Goal: Find specific page/section: Find specific page/section

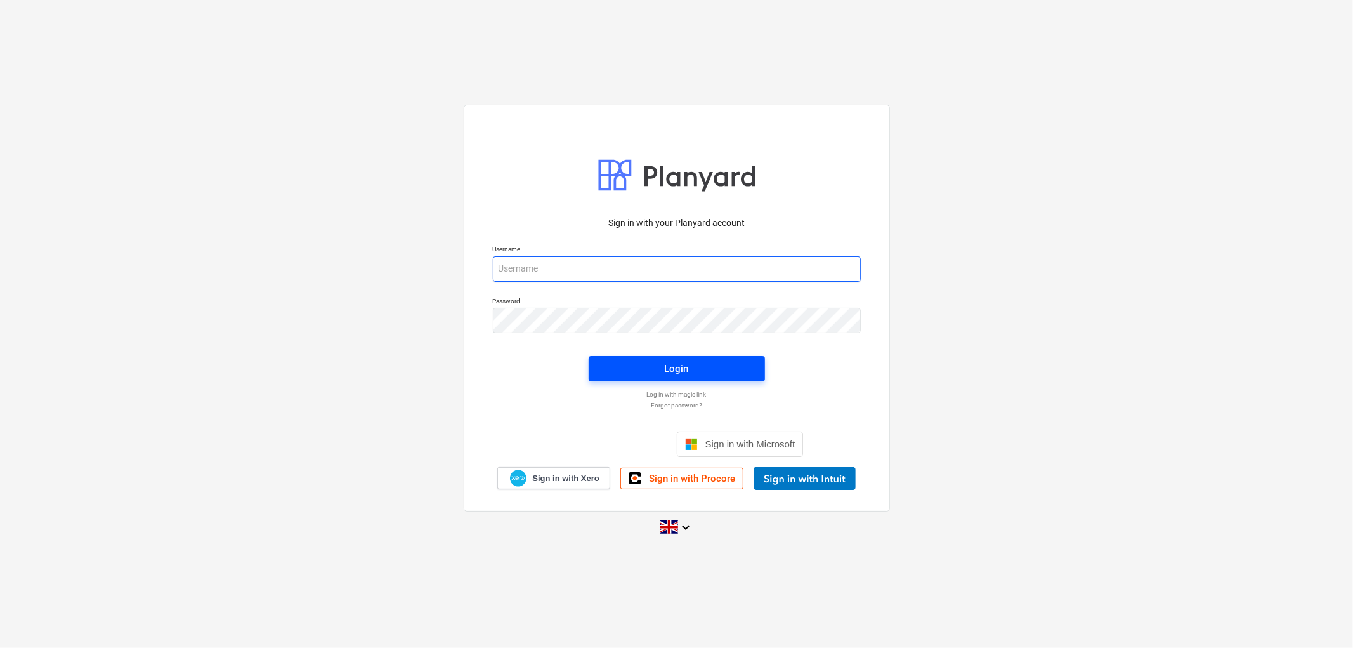
type input "[PERSON_NAME][EMAIL_ADDRESS][DOMAIN_NAME]"
click at [698, 364] on span "Login" at bounding box center [677, 368] width 146 height 16
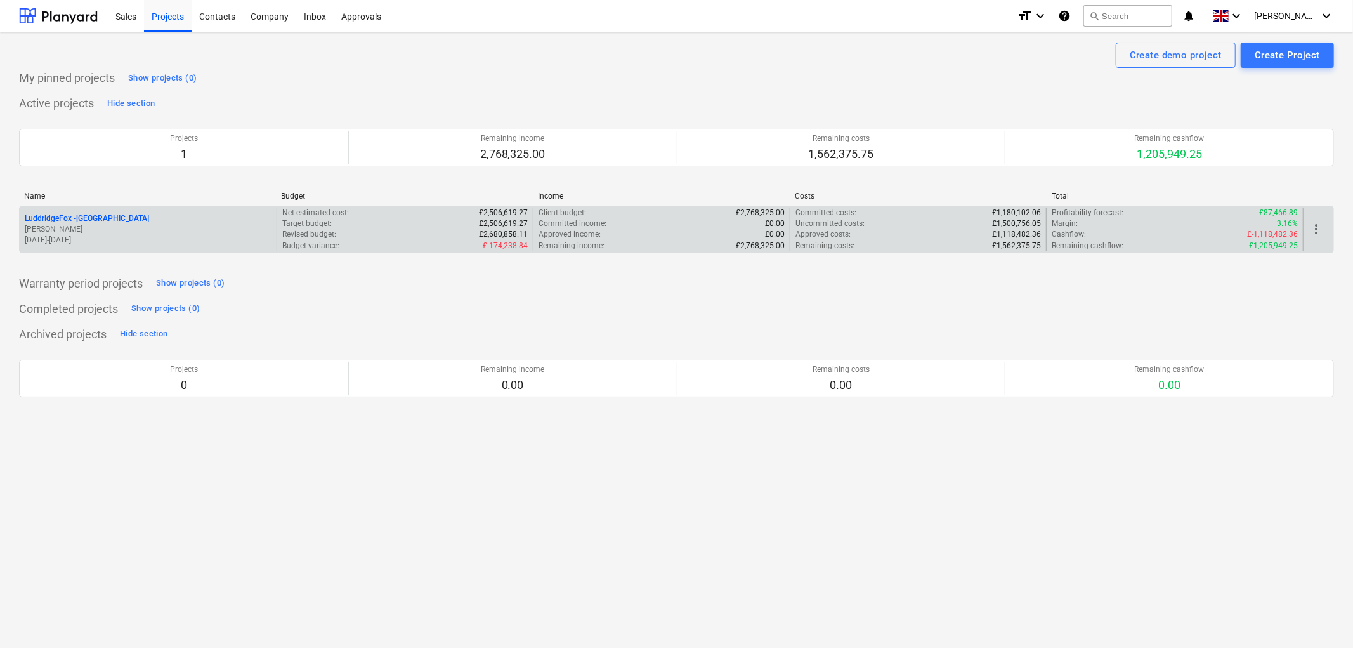
click at [104, 226] on p "[PERSON_NAME]" at bounding box center [148, 229] width 247 height 11
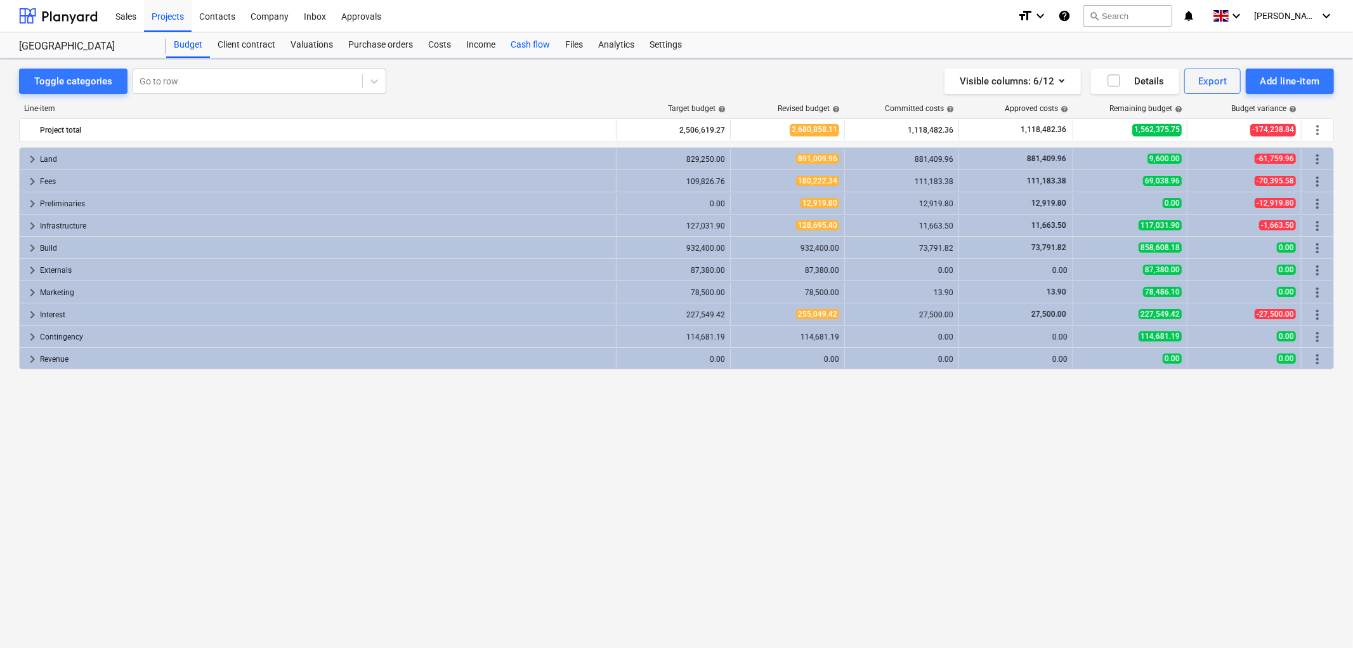
click at [518, 51] on div "Cash flow" at bounding box center [530, 44] width 55 height 25
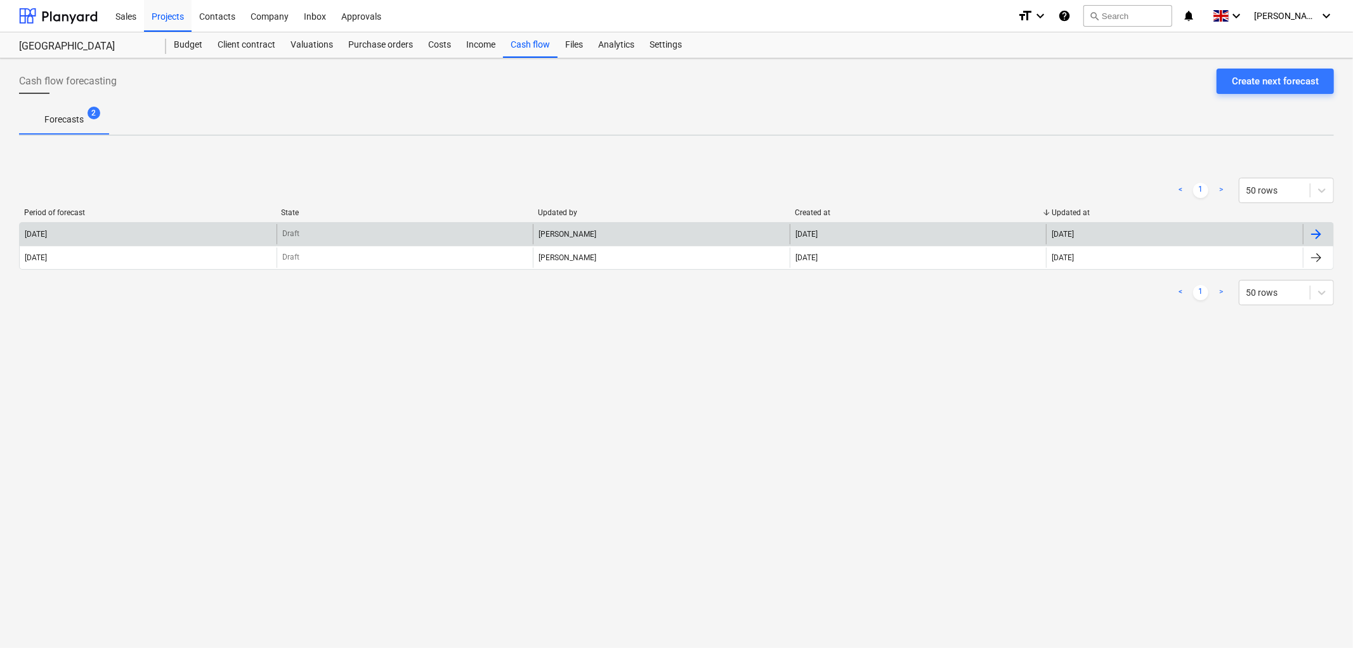
click at [81, 237] on div "[DATE]" at bounding box center [148, 234] width 257 height 20
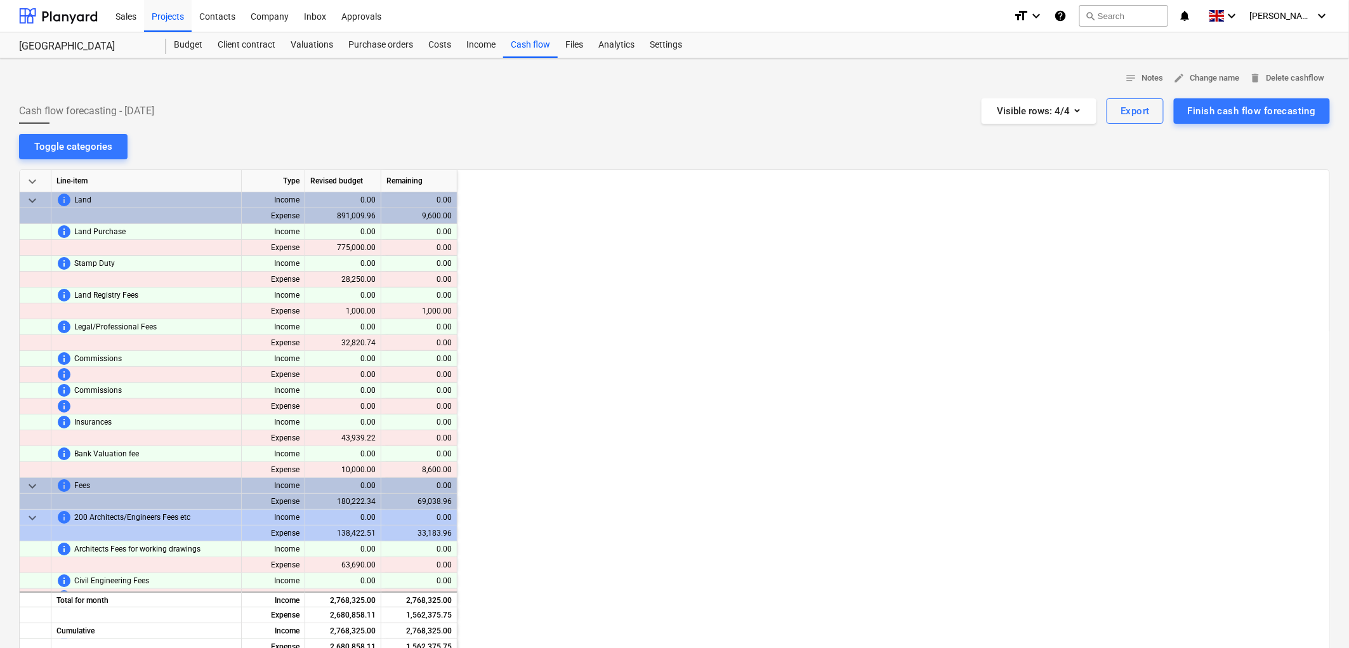
scroll to position [0, 1416]
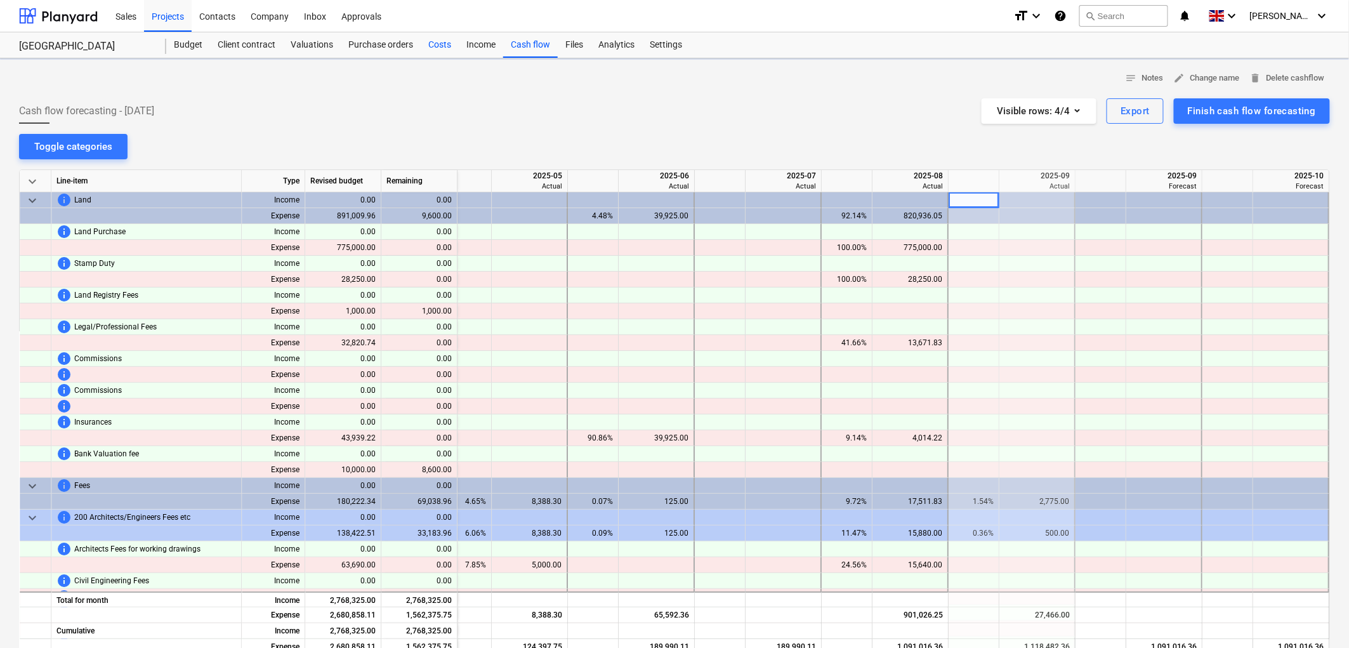
click at [445, 41] on div "Costs" at bounding box center [440, 44] width 38 height 25
